Goal: Task Accomplishment & Management: Complete application form

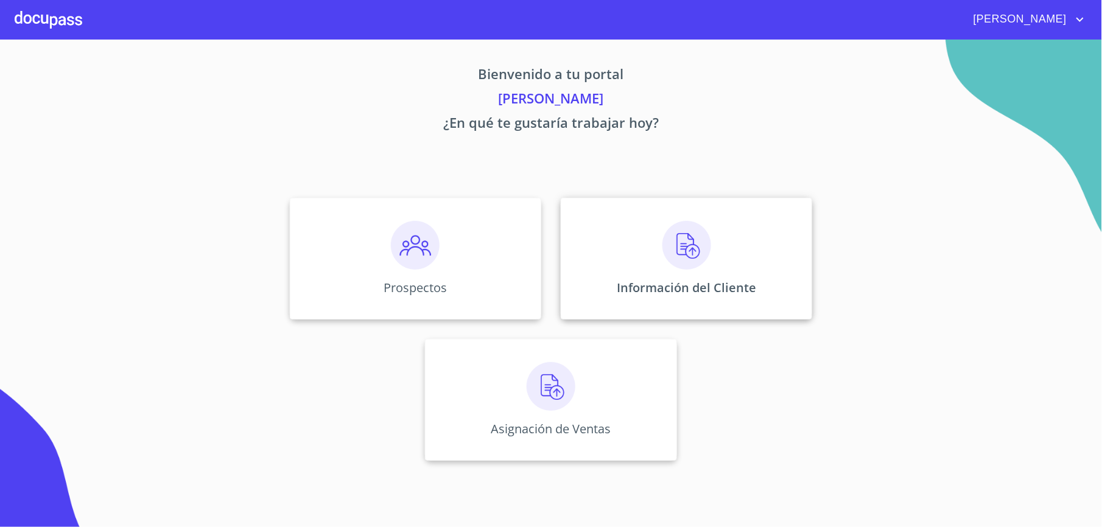
click at [683, 244] on img at bounding box center [686, 245] width 49 height 49
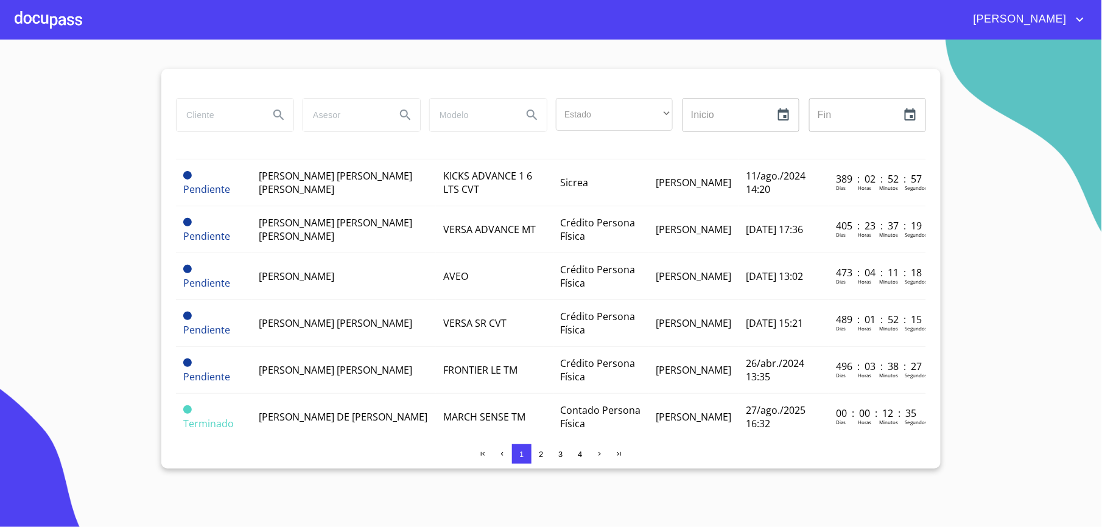
scroll to position [979, 0]
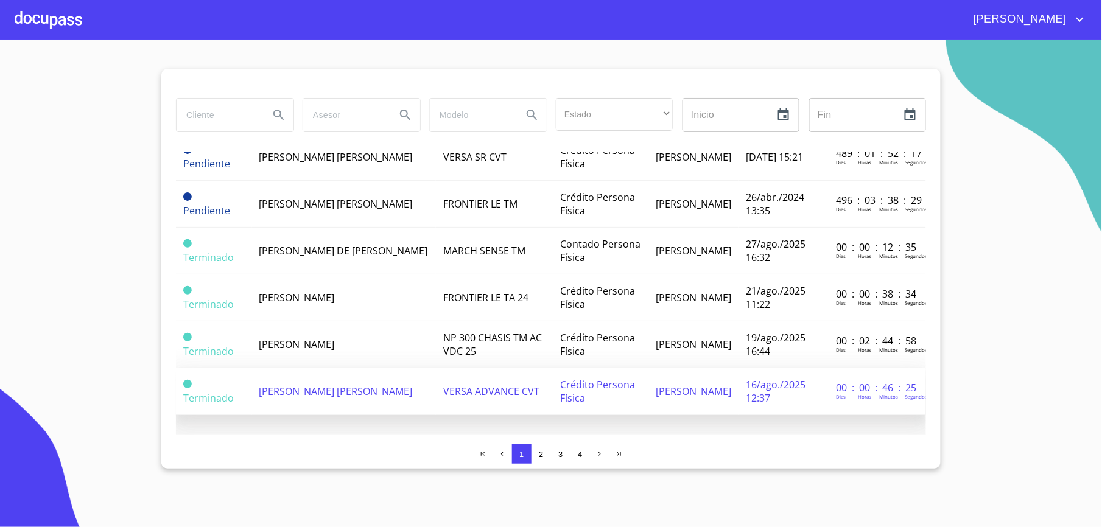
click at [368, 368] on td "[PERSON_NAME] [PERSON_NAME]" at bounding box center [344, 391] width 184 height 47
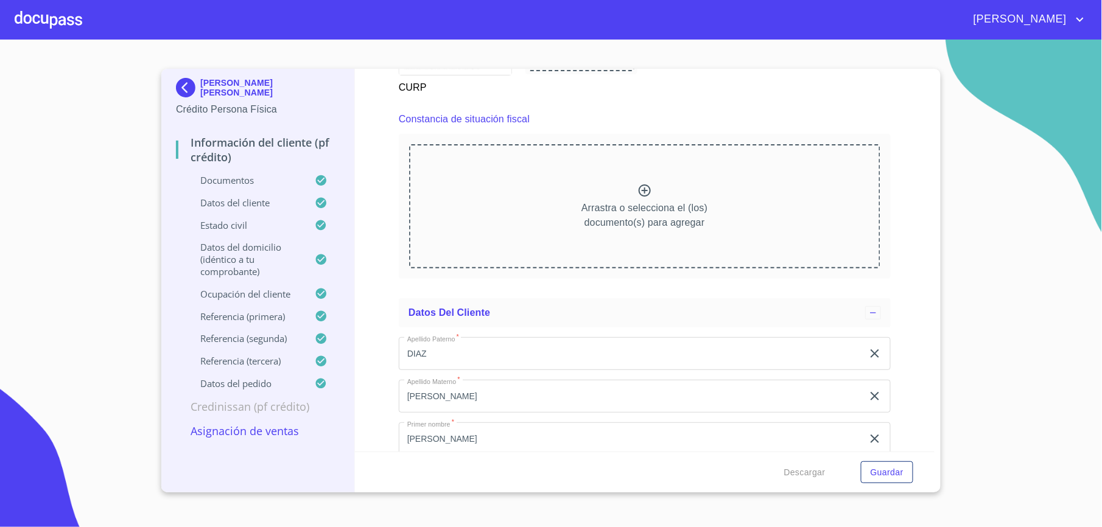
scroll to position [3432, 0]
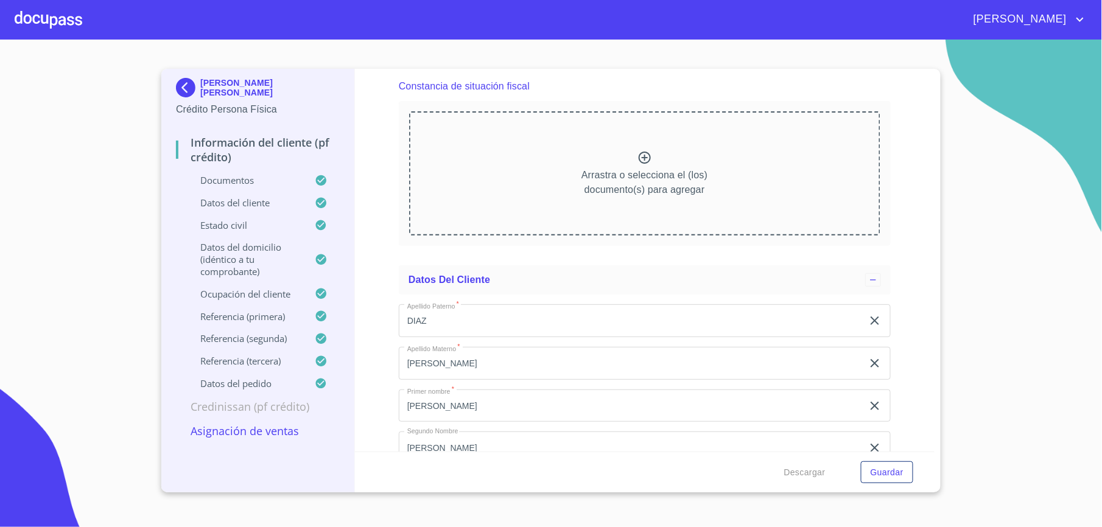
click at [641, 163] on icon at bounding box center [645, 158] width 12 height 12
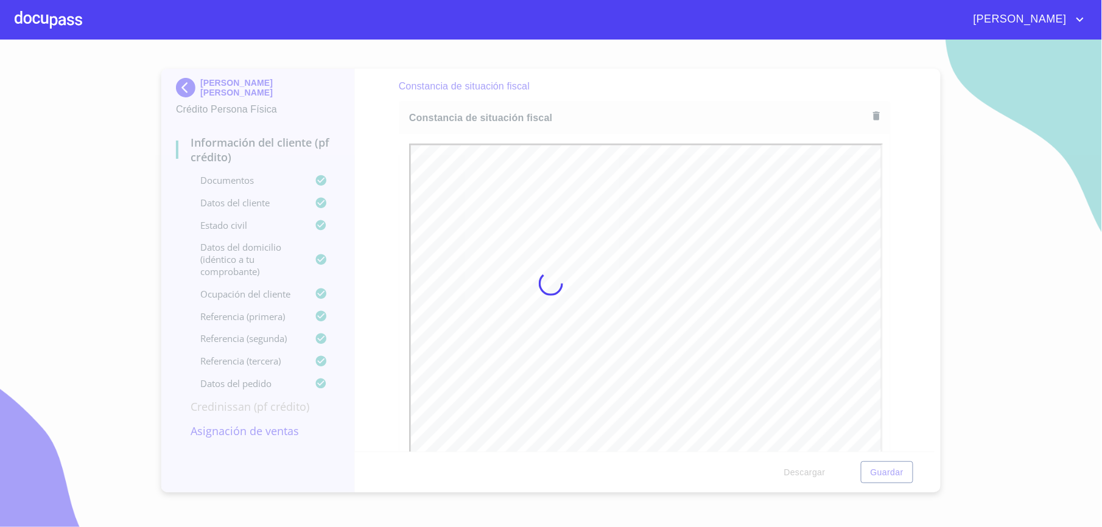
scroll to position [0, 0]
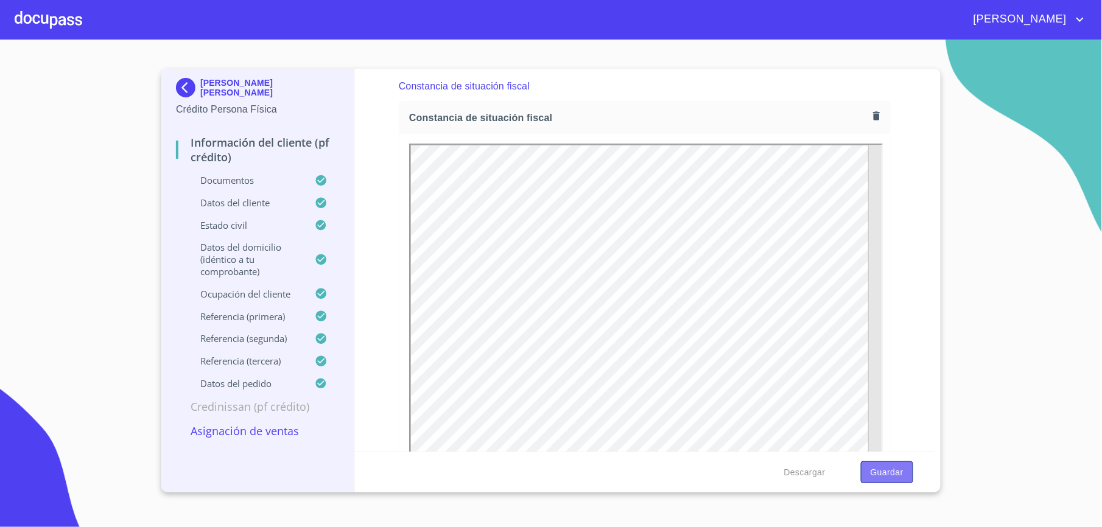
click at [883, 466] on span "Guardar" at bounding box center [887, 472] width 33 height 15
